Goal: Check status

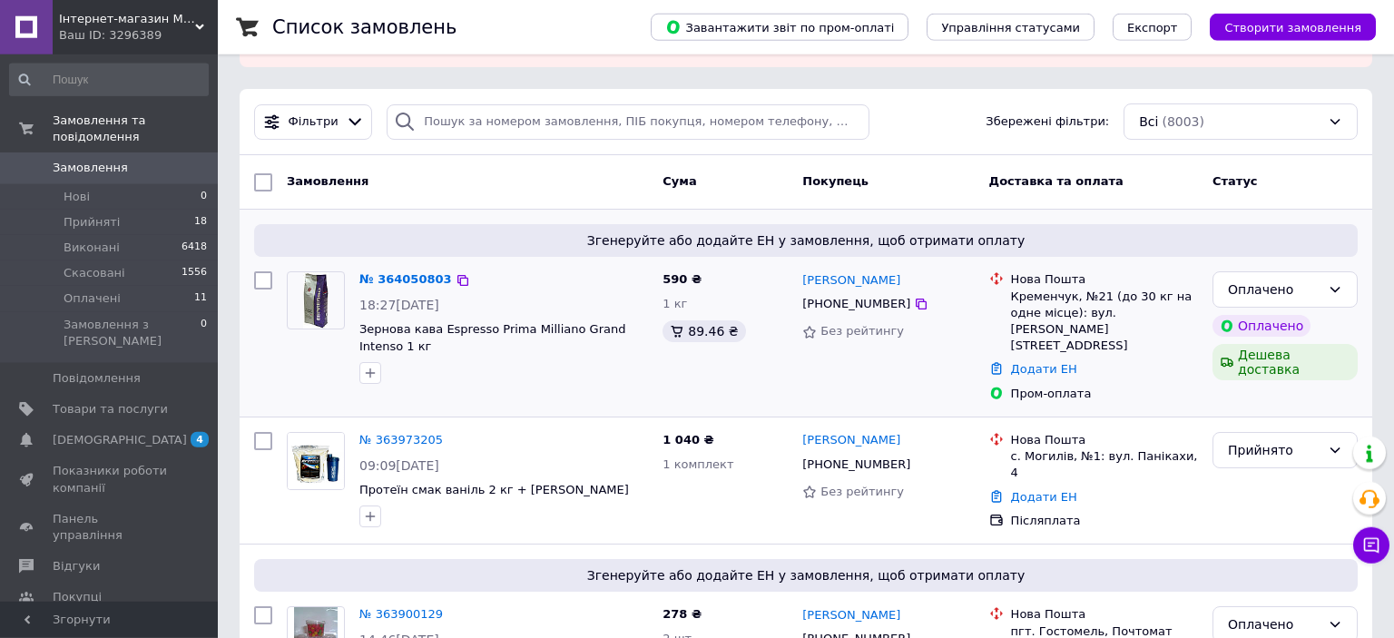
scroll to position [192, 0]
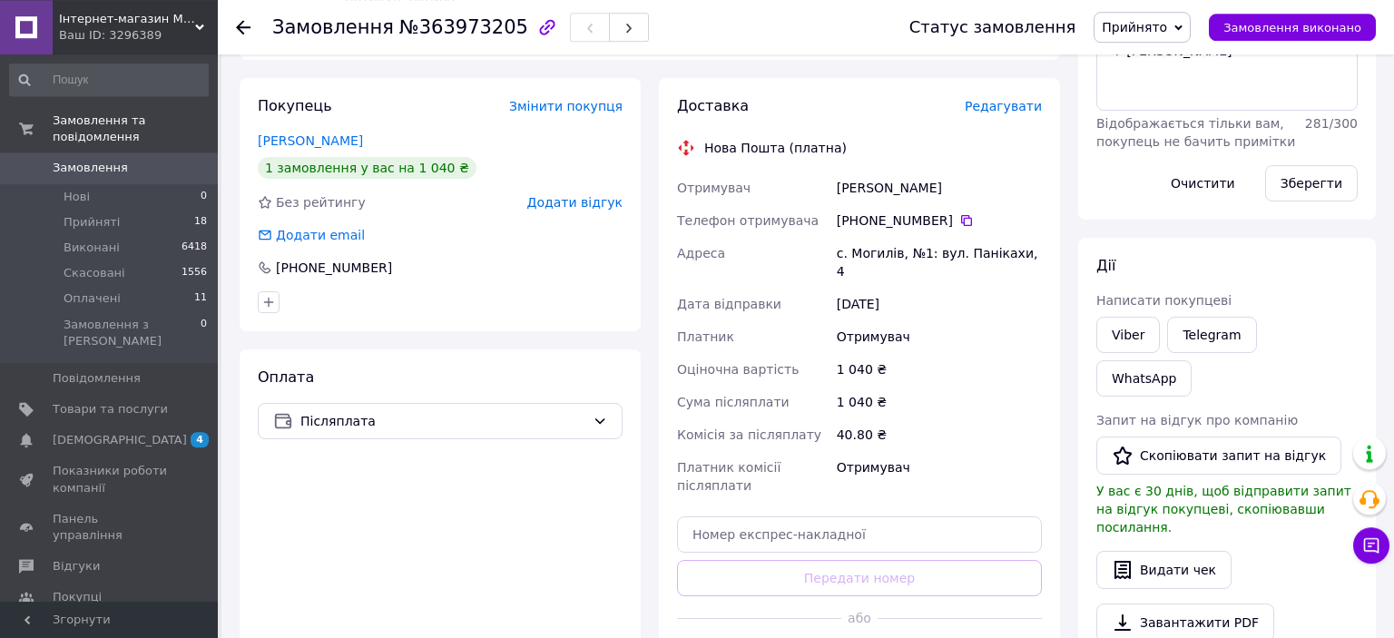
scroll to position [383, 0]
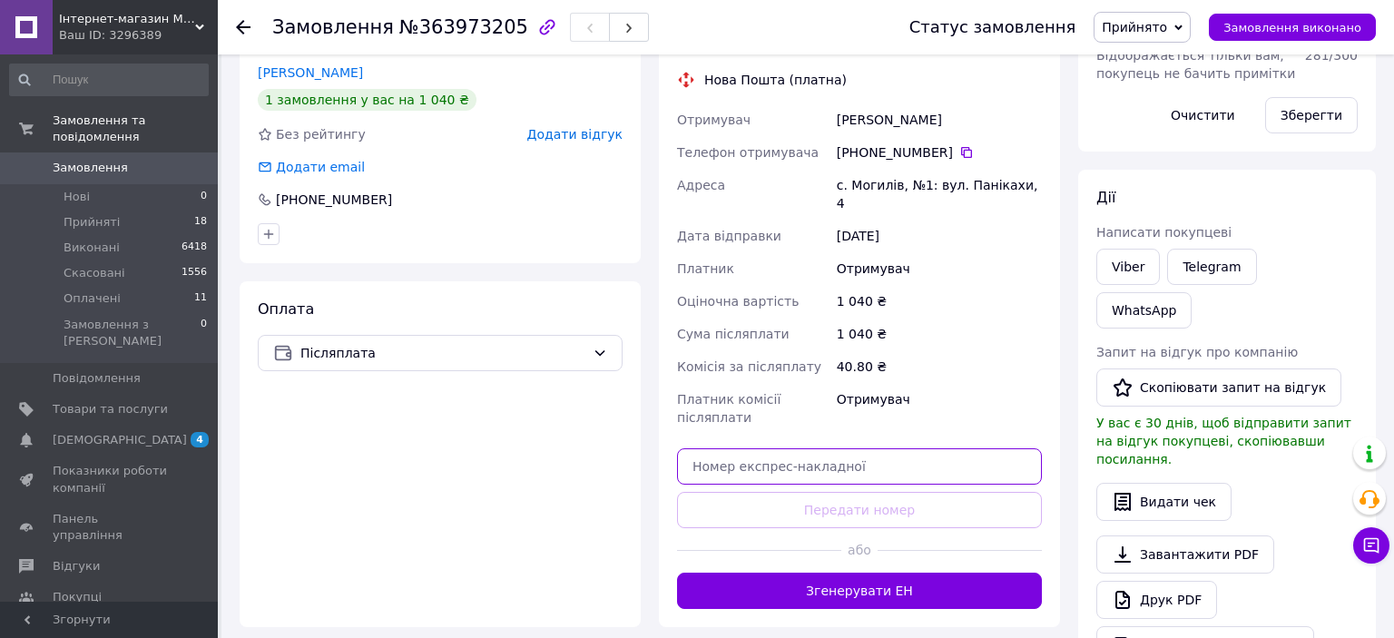
click at [884, 448] on input "text" at bounding box center [859, 466] width 365 height 36
paste input "20451258210583"
type input "20451258210583"
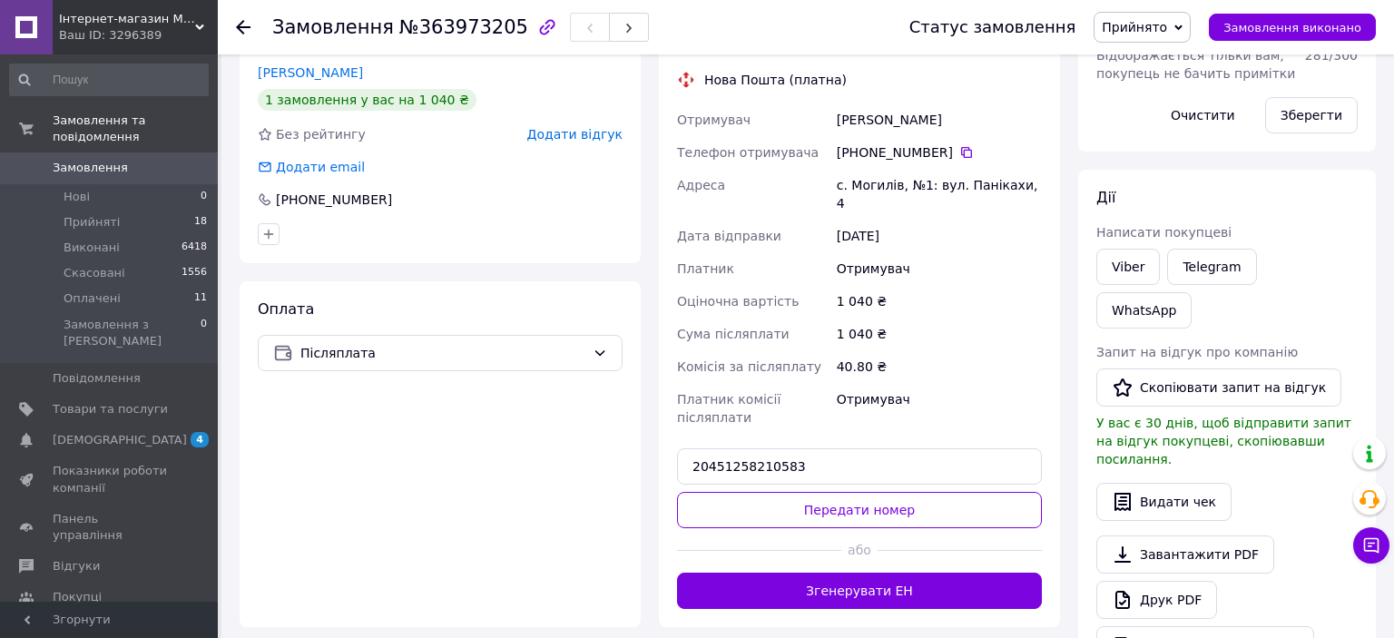
click at [884, 492] on button "Передати номер" at bounding box center [859, 510] width 365 height 36
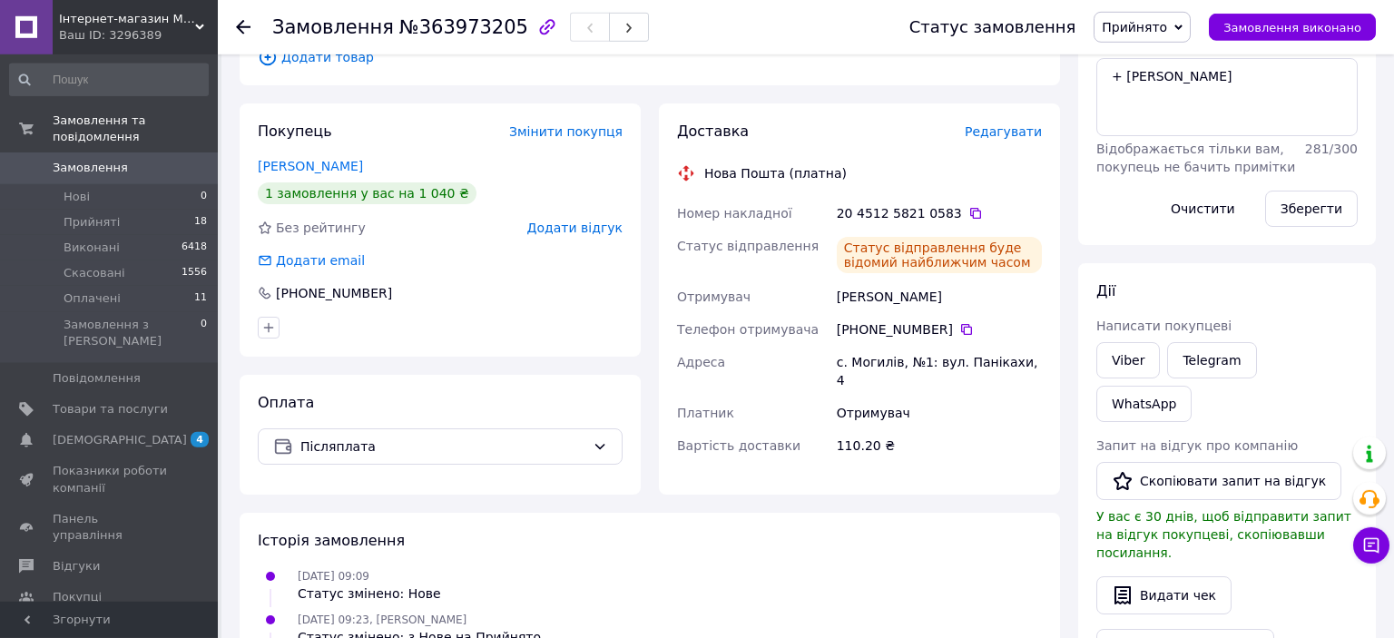
scroll to position [287, 0]
